Goal: Task Accomplishment & Management: Manage account settings

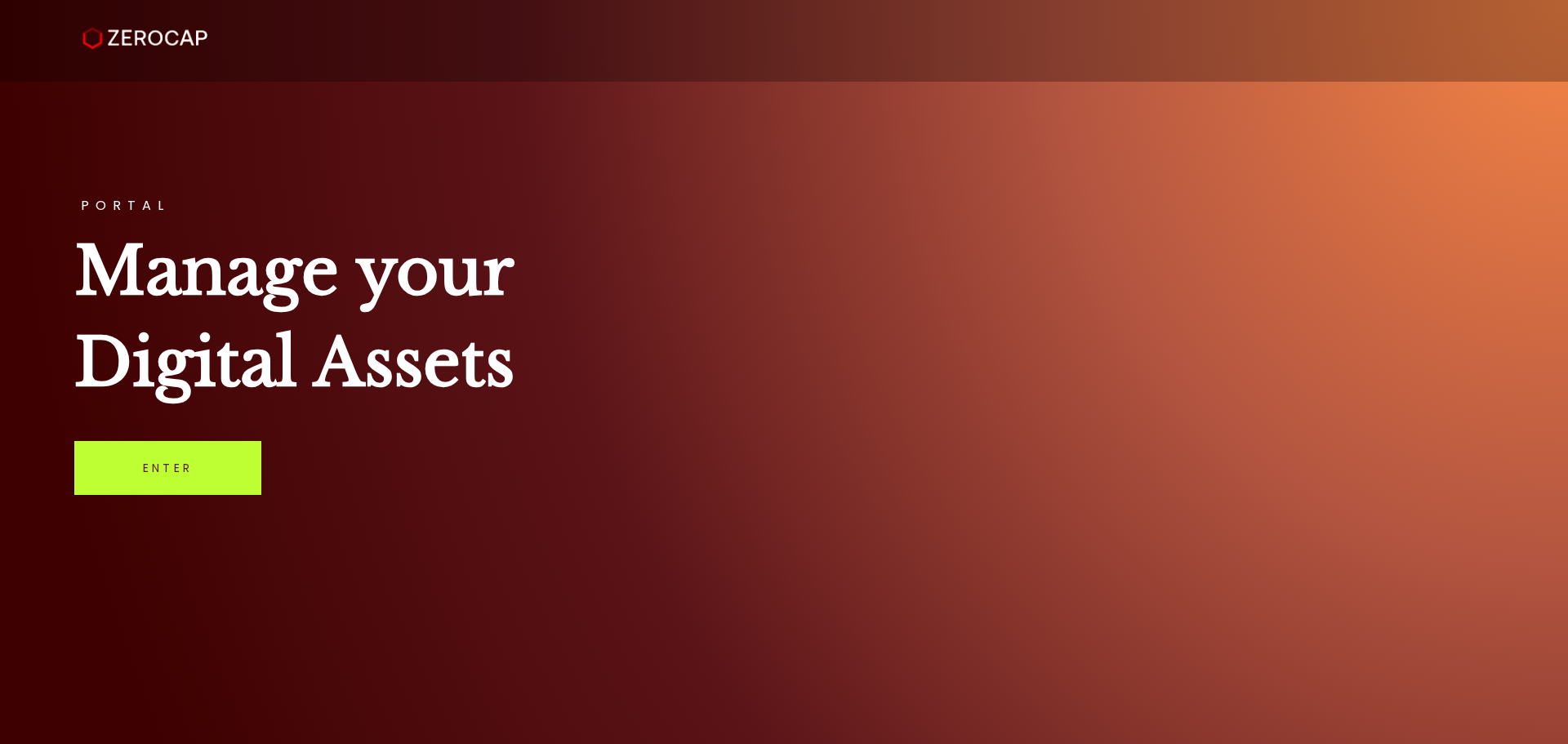
click at [145, 474] on link "Enter" at bounding box center [168, 467] width 187 height 54
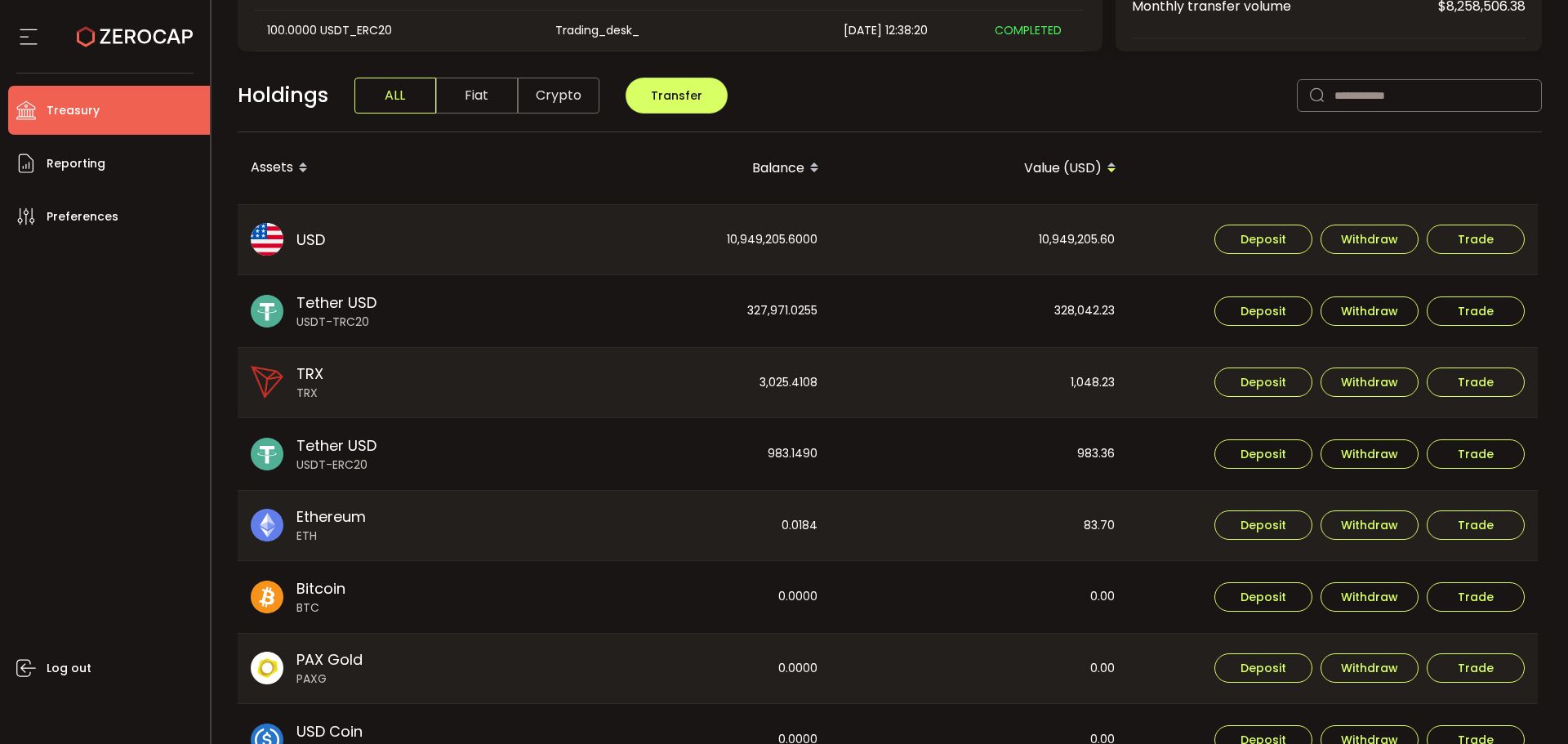
scroll to position [408, 0]
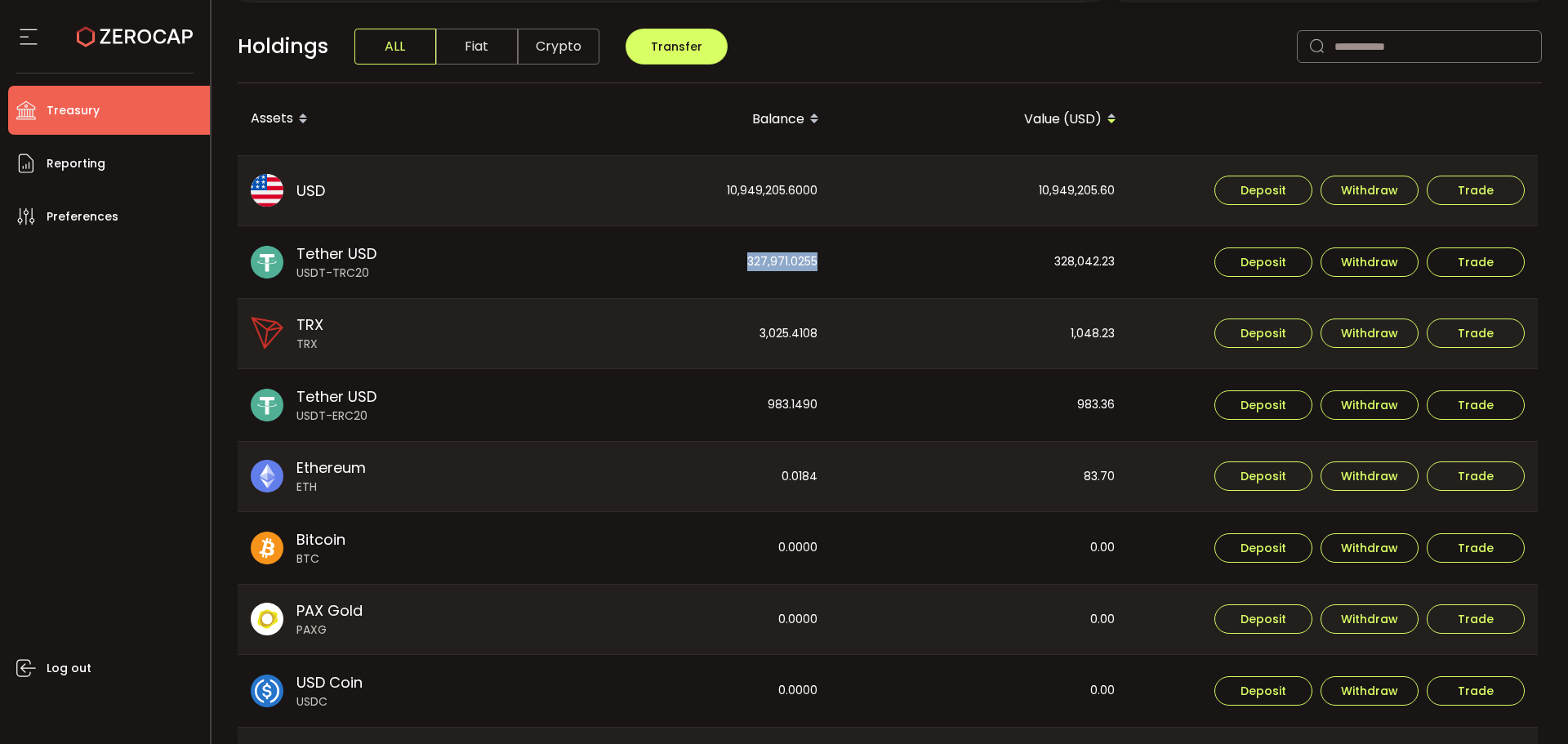
drag, startPoint x: 826, startPoint y: 267, endPoint x: 694, endPoint y: 267, distance: 132.0
click at [694, 267] on div "327,971.0255" at bounding box center [683, 262] width 296 height 72
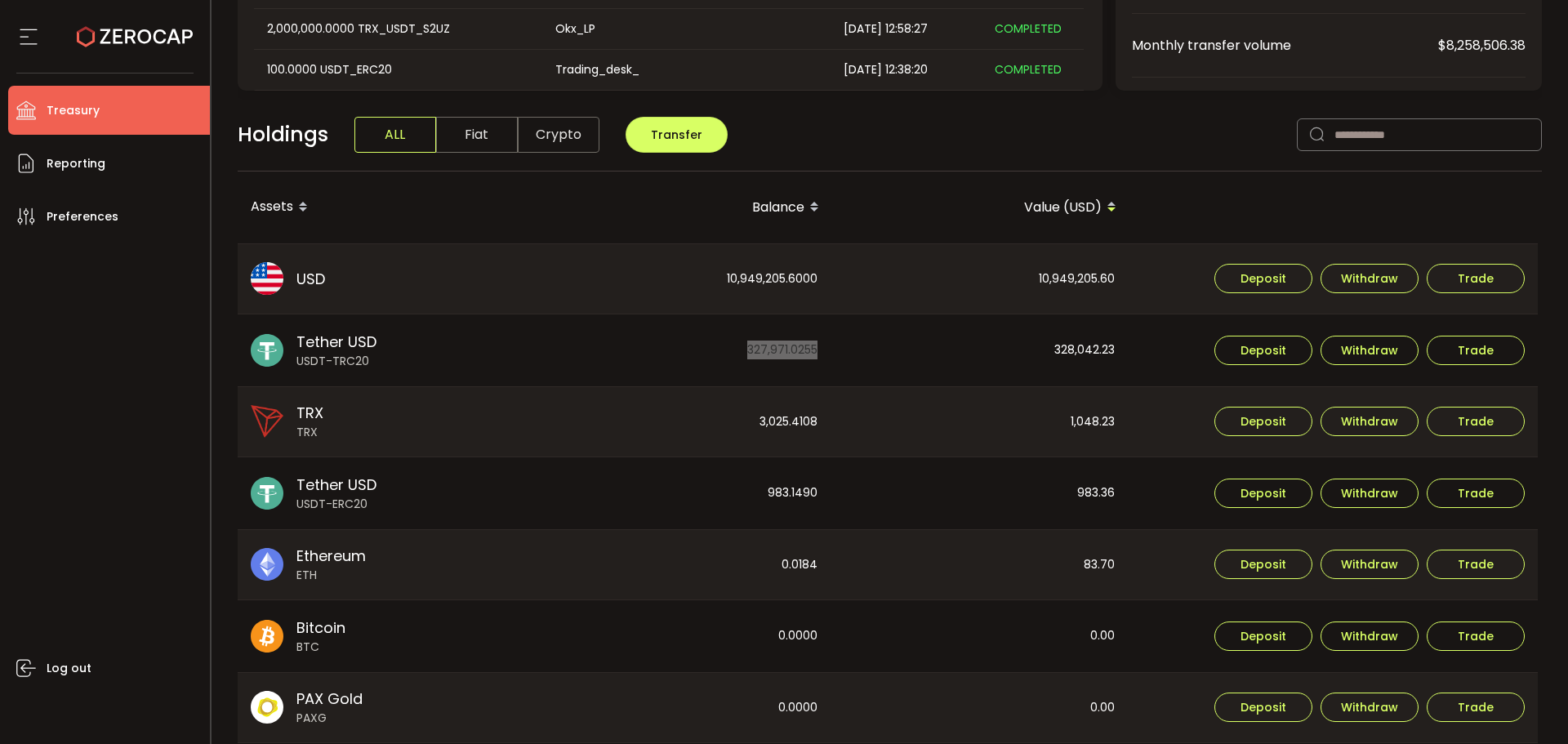
scroll to position [118, 0]
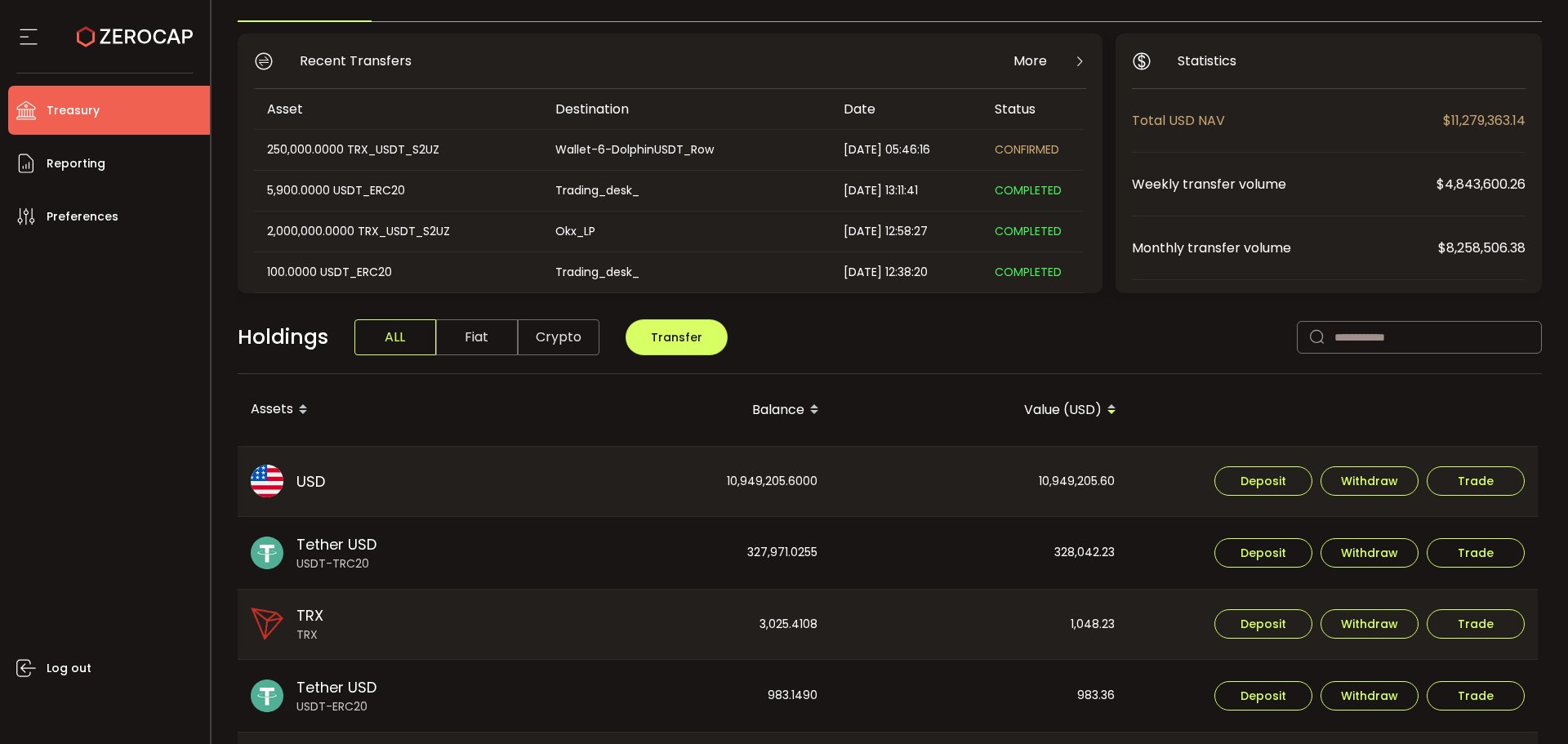
drag, startPoint x: 905, startPoint y: 562, endPoint x: 914, endPoint y: 567, distance: 10.3
click at [908, 563] on div "328,042.23" at bounding box center [980, 553] width 296 height 72
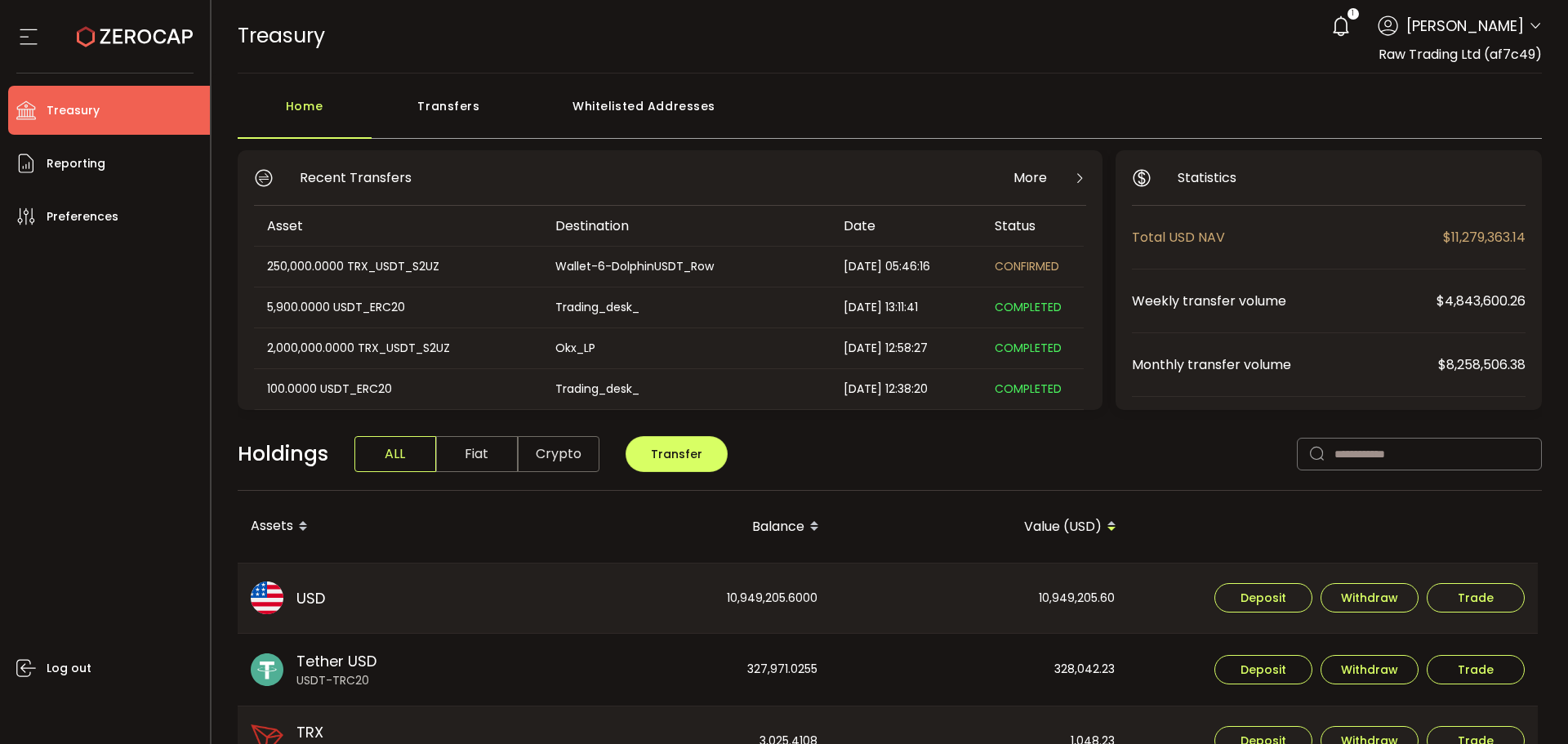
scroll to position [0, 0]
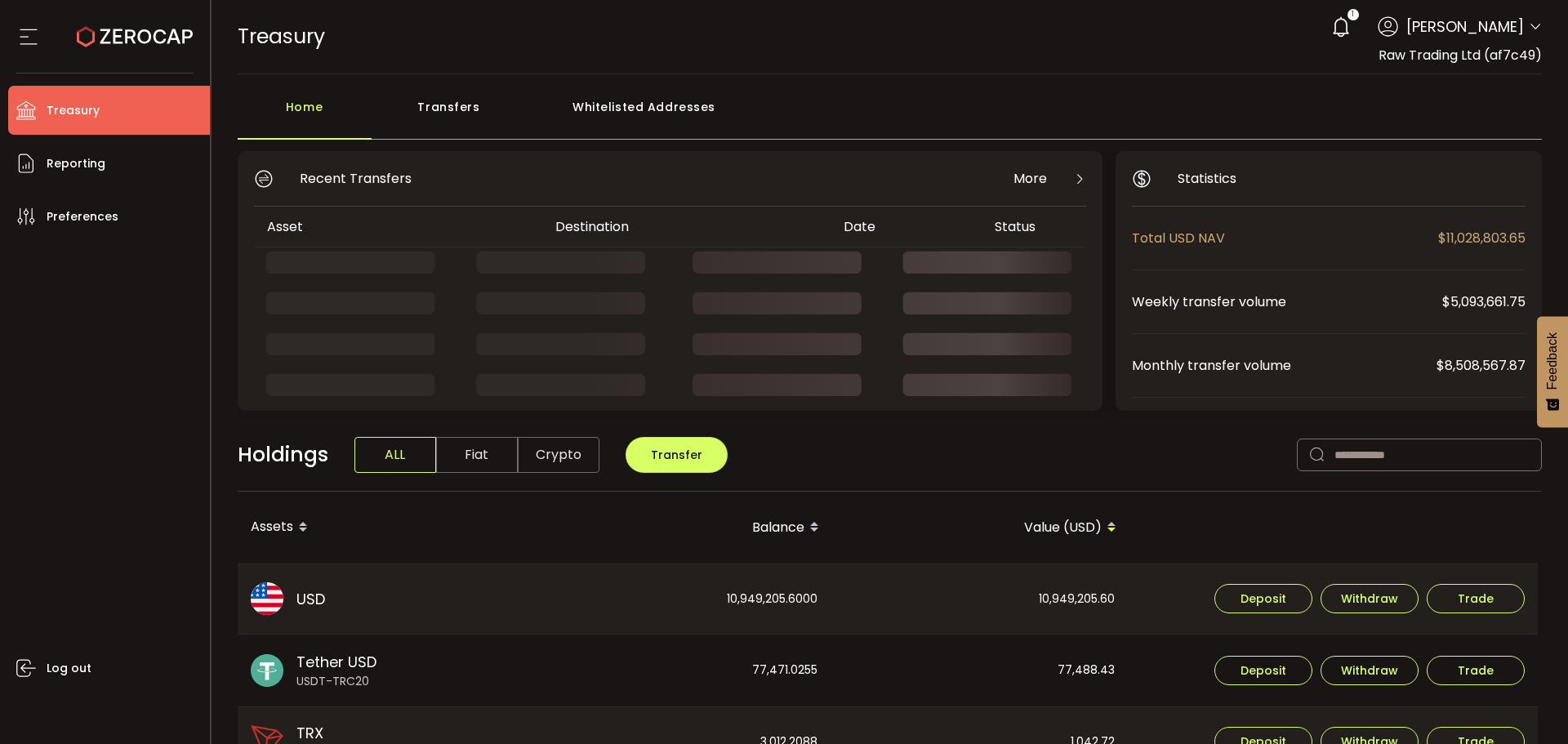
click at [456, 111] on div "Transfers" at bounding box center [449, 115] width 155 height 49
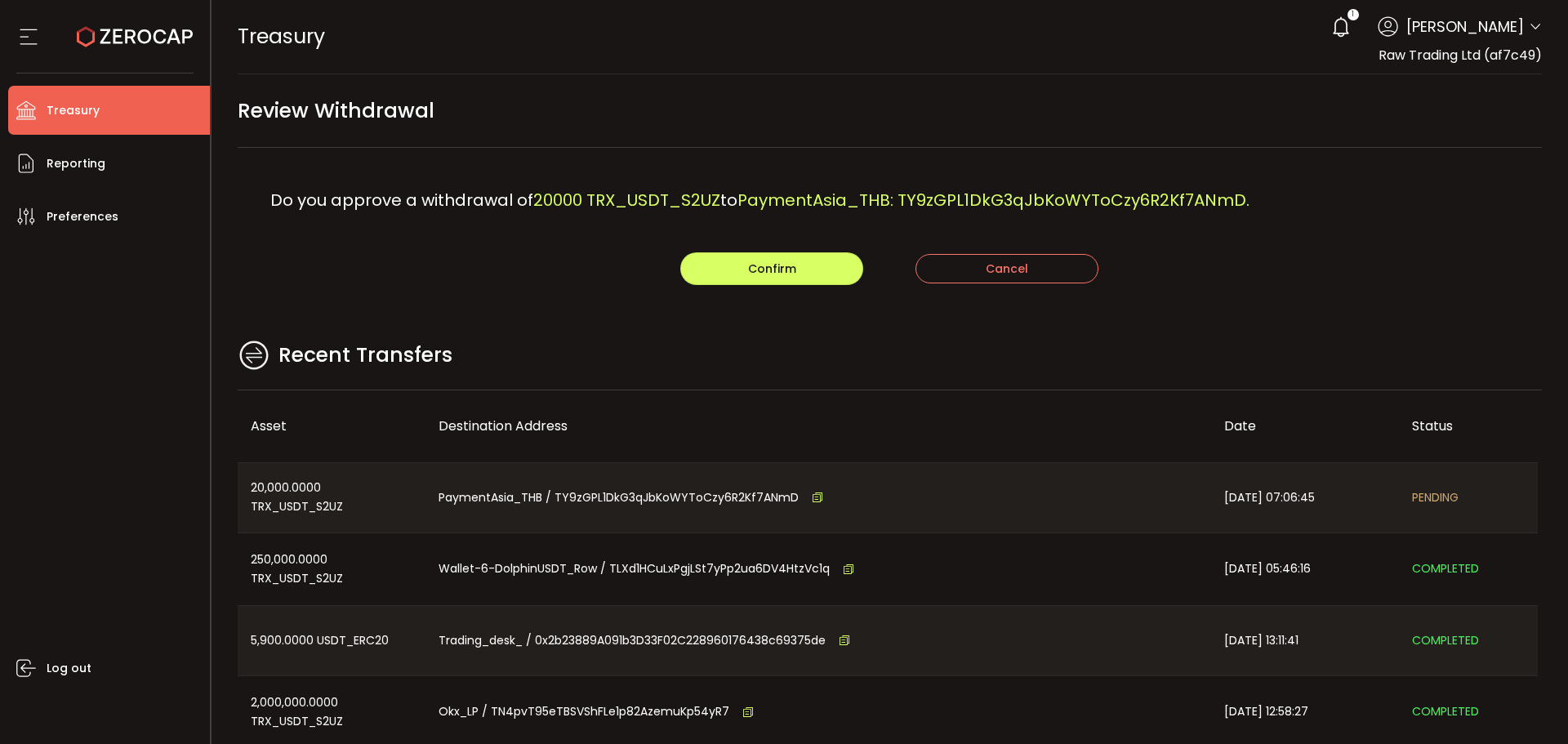
click at [705, 354] on div "Recent Transfers" at bounding box center [890, 363] width 1305 height 53
click at [707, 254] on div "Do you approve a withdrawal of 20000 TRX_USDT_S2UZ to PaymentAsia_THB: TY9zGPL1…" at bounding box center [890, 216] width 1305 height 137
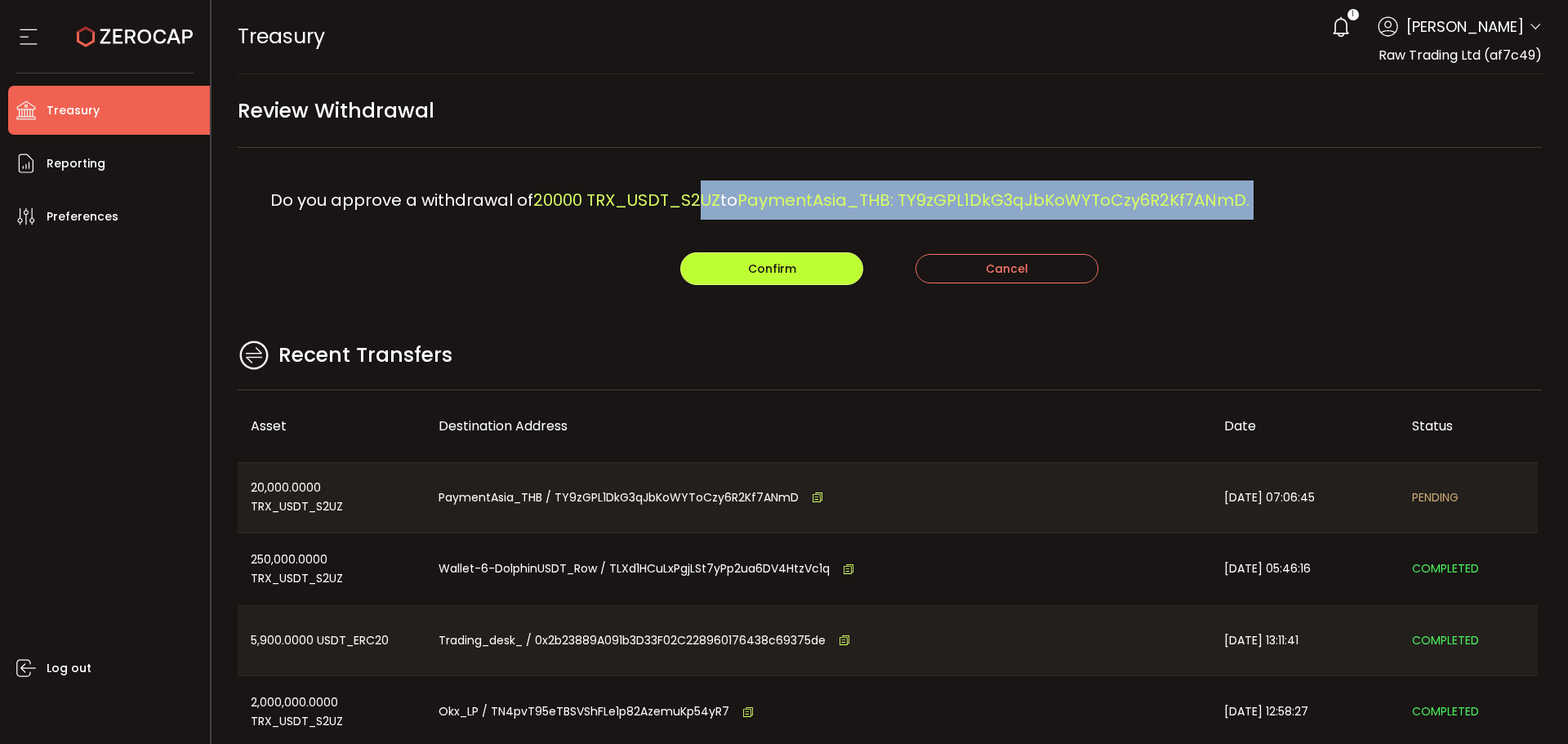
click at [725, 272] on button "Confirm" at bounding box center [771, 268] width 183 height 32
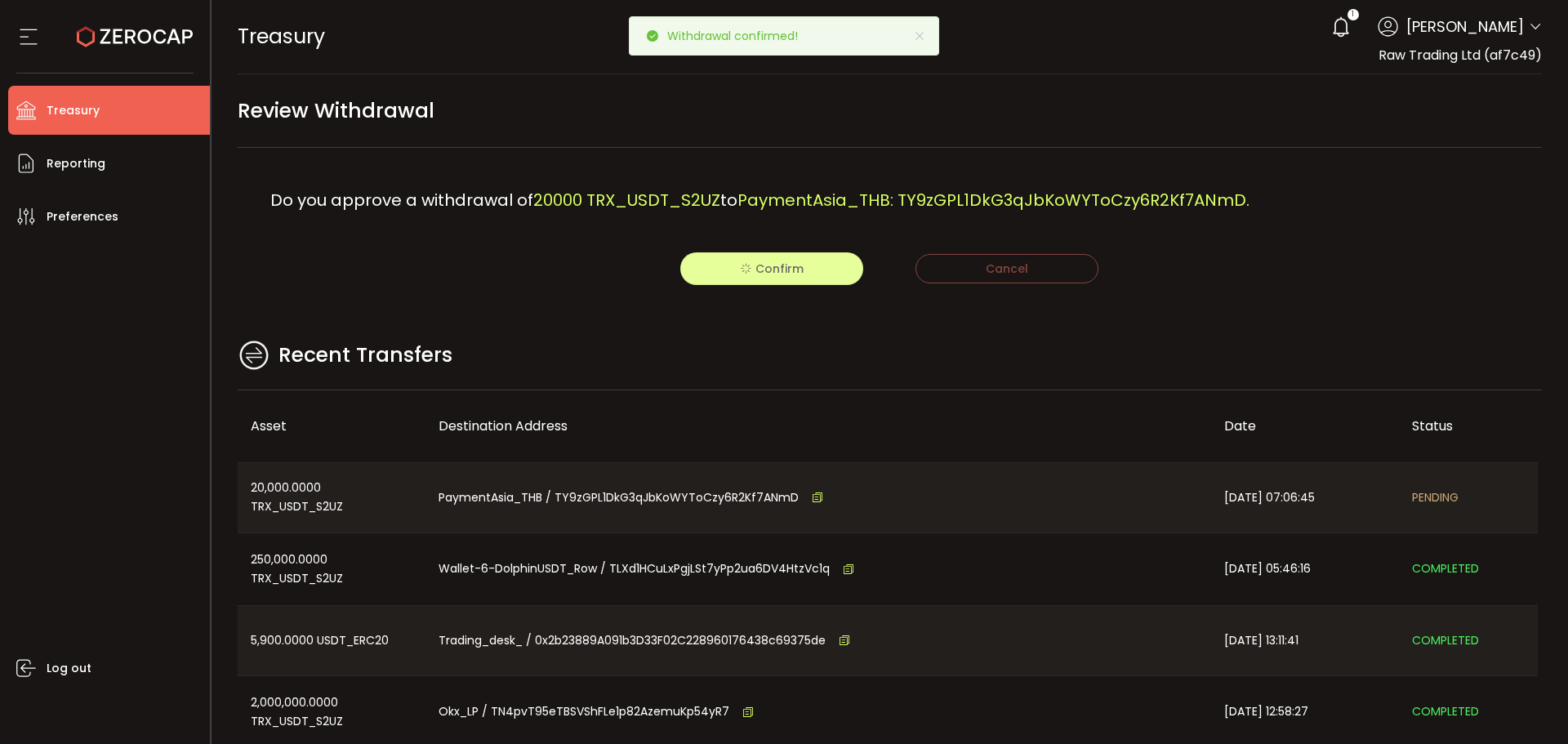
click at [132, 33] on icon at bounding box center [134, 36] width 116 height 116
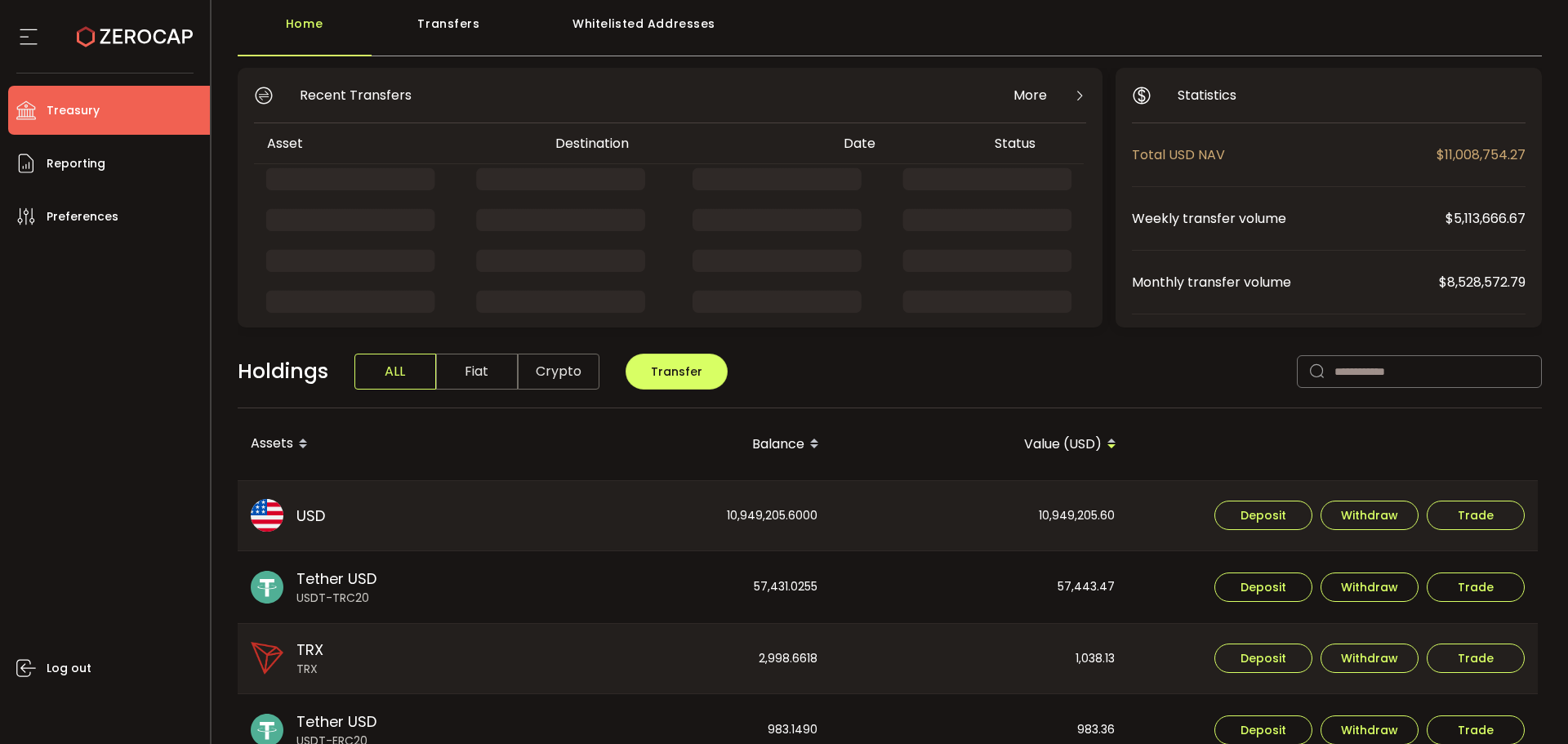
scroll to position [163, 0]
